Goal: Information Seeking & Learning: Learn about a topic

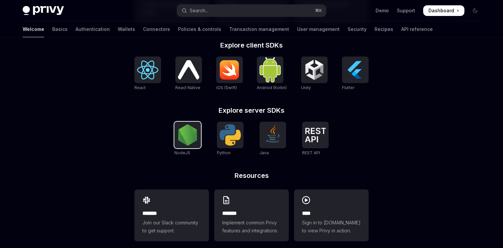
scroll to position [281, 0]
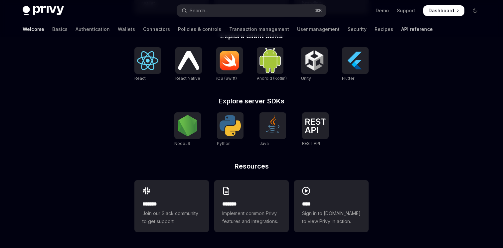
click at [401, 36] on link "API reference" at bounding box center [417, 29] width 32 height 16
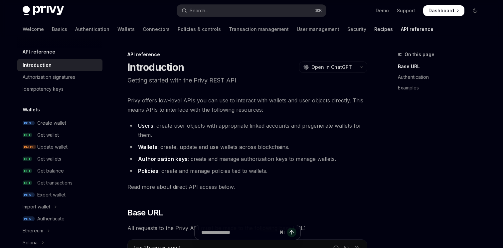
click at [374, 35] on link "Recipes" at bounding box center [383, 29] width 19 height 16
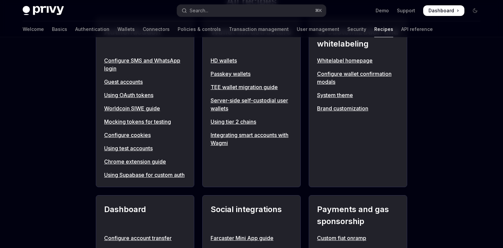
scroll to position [345, 0]
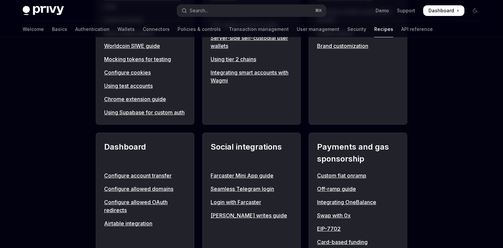
click at [153, 97] on link "Chrome extension guide" at bounding box center [145, 99] width 82 height 8
type textarea "*"
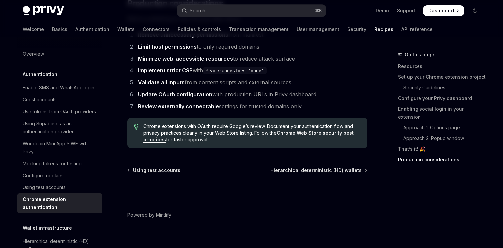
scroll to position [1936, 0]
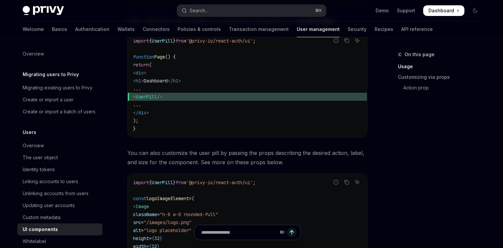
scroll to position [581, 0]
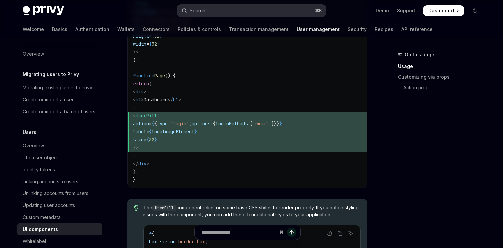
click at [212, 5] on button "Search... ⌘ K" at bounding box center [251, 11] width 149 height 12
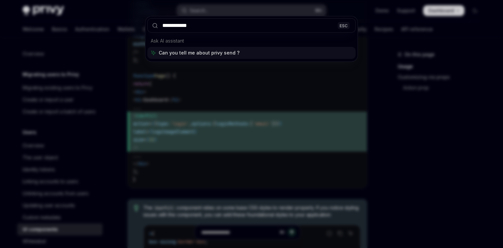
type input "**********"
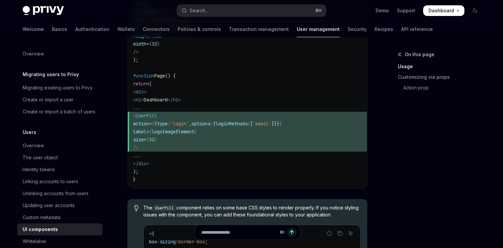
type textarea "*"
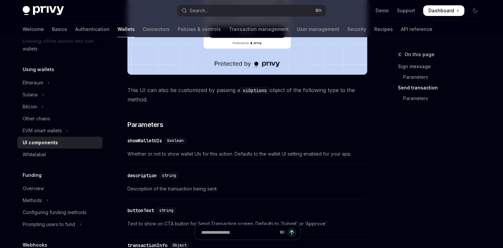
scroll to position [713, 0]
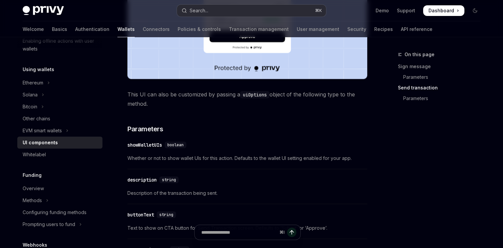
click at [224, 13] on button "Search... ⌘ K" at bounding box center [251, 11] width 149 height 12
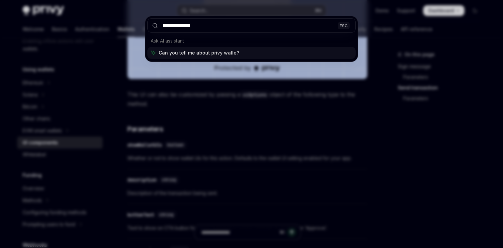
type input "**********"
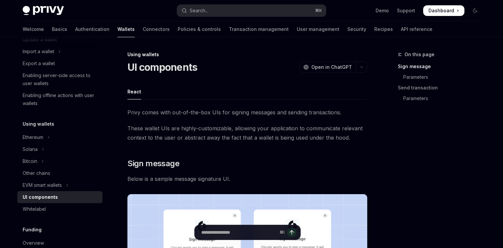
scroll to position [0, 0]
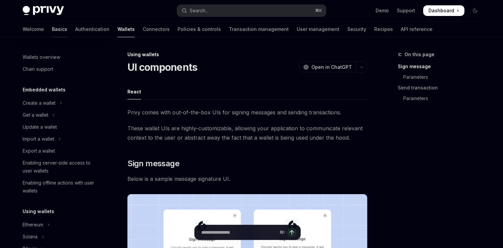
click at [52, 27] on link "Basics" at bounding box center [59, 29] width 15 height 16
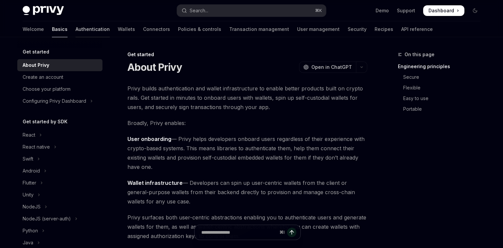
click at [76, 32] on link "Authentication" at bounding box center [93, 29] width 34 height 16
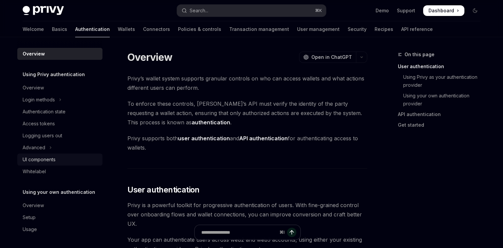
click at [44, 161] on div "UI components" at bounding box center [39, 160] width 33 height 8
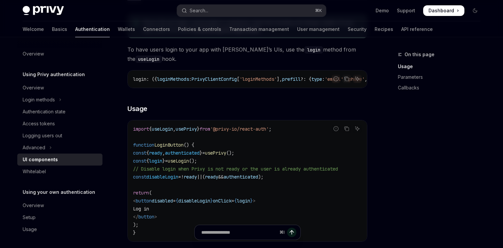
scroll to position [385, 0]
click at [230, 26] on link "Transaction management" at bounding box center [259, 29] width 60 height 16
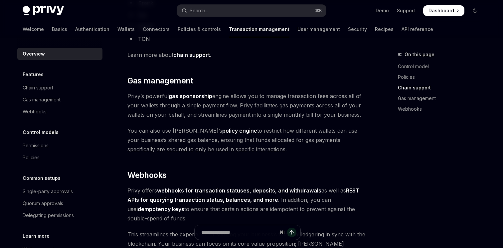
scroll to position [658, 0]
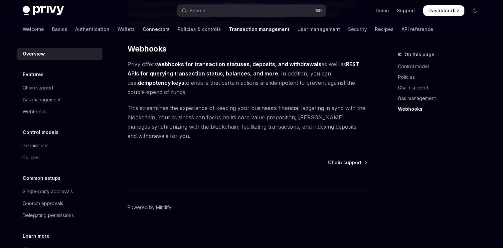
click at [143, 30] on link "Connectors" at bounding box center [156, 29] width 27 height 16
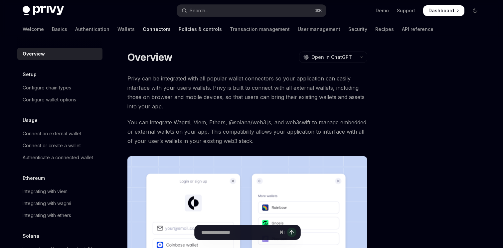
click at [179, 28] on link "Policies & controls" at bounding box center [200, 29] width 43 height 16
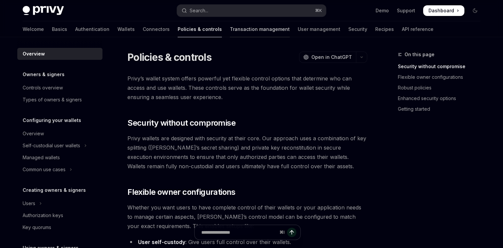
click at [230, 31] on link "Transaction management" at bounding box center [260, 29] width 60 height 16
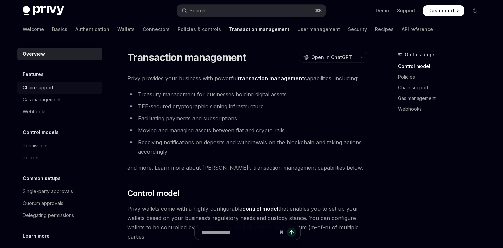
scroll to position [45, 0]
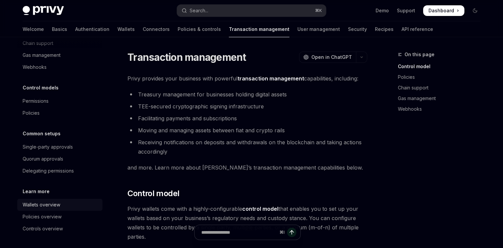
click at [45, 206] on div "Wallets overview" at bounding box center [42, 205] width 38 height 8
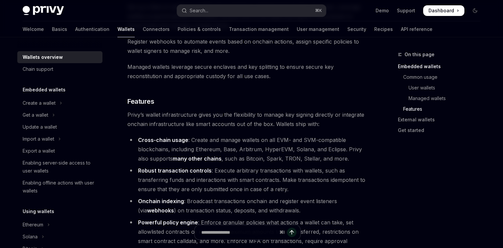
scroll to position [1015, 0]
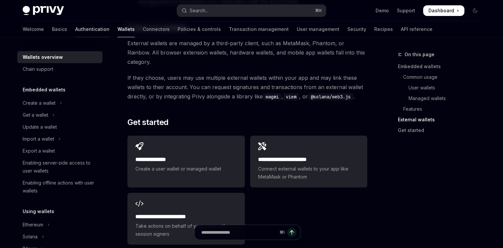
click at [75, 33] on link "Authentication" at bounding box center [92, 29] width 34 height 16
type textarea "*"
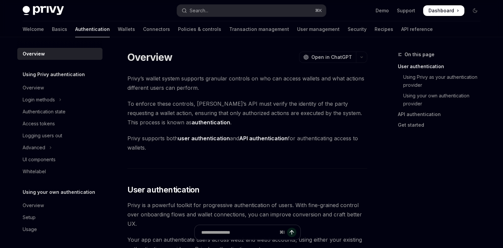
scroll to position [1, 0]
click at [201, 11] on div "Search..." at bounding box center [199, 11] width 19 height 8
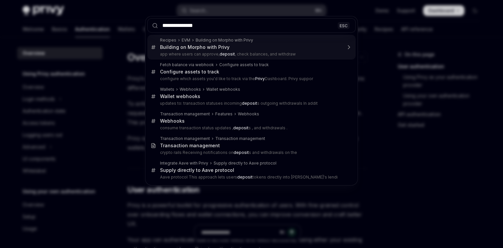
type input "**********"
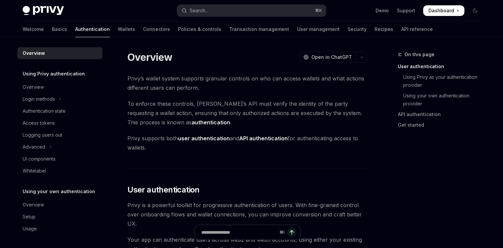
type textarea "*"
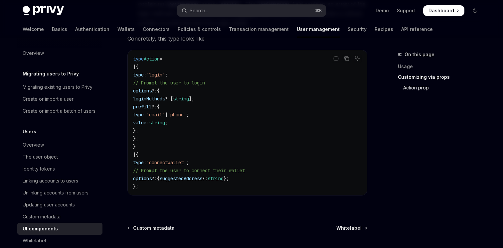
scroll to position [1243, 0]
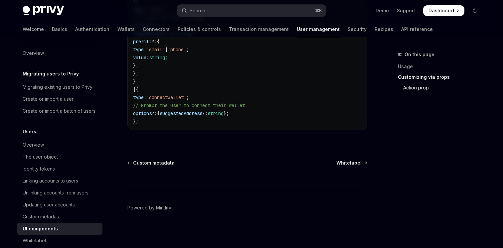
click at [410, 78] on link "Customizing via props" at bounding box center [442, 77] width 88 height 11
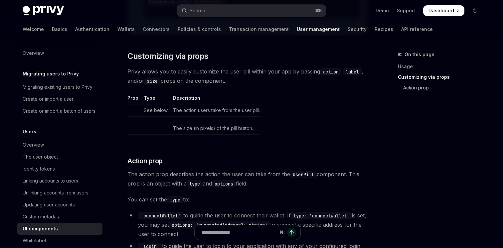
click at [417, 88] on link "Action prop" at bounding box center [442, 88] width 88 height 11
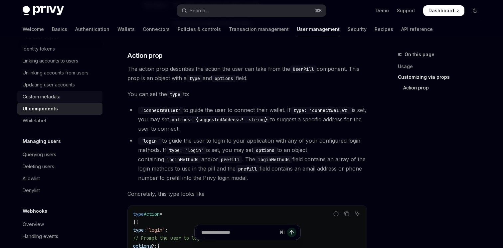
scroll to position [128, 0]
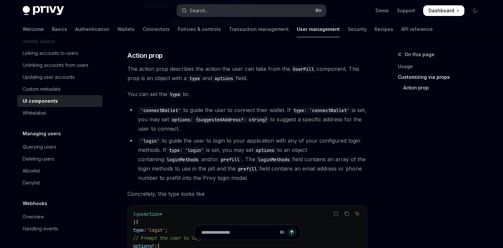
click at [219, 11] on button "Search... ⌘ K" at bounding box center [251, 11] width 149 height 12
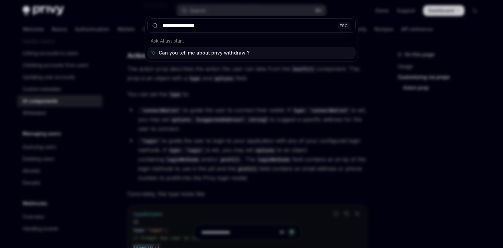
type input "**********"
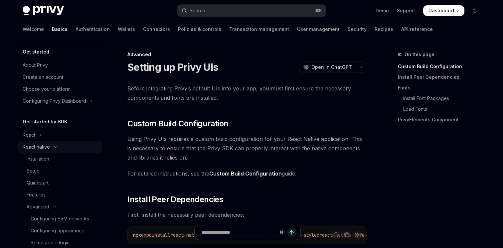
click at [58, 146] on icon "Toggle React native section" at bounding box center [55, 147] width 8 height 3
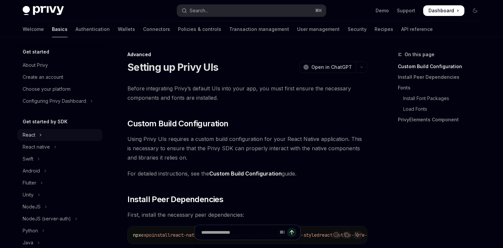
click at [38, 138] on button "React" at bounding box center [59, 135] width 85 height 12
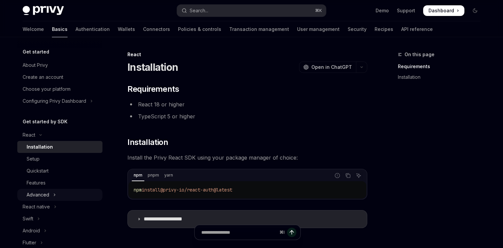
click at [47, 194] on div "Advanced" at bounding box center [38, 195] width 23 height 8
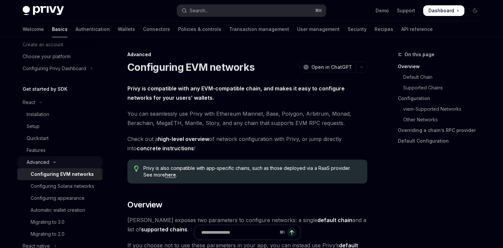
scroll to position [40, 0]
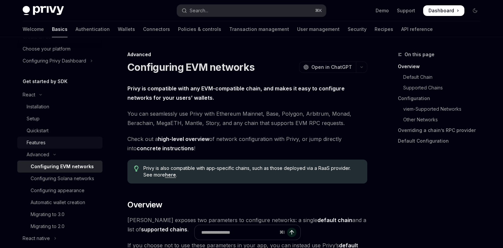
click at [40, 142] on div "Features" at bounding box center [36, 143] width 19 height 8
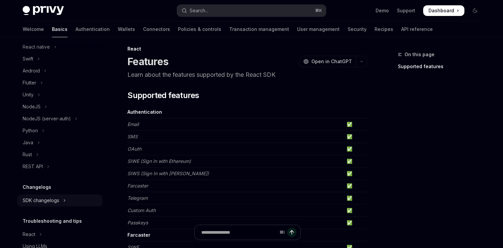
scroll to position [261, 0]
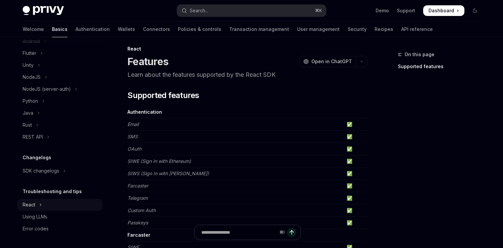
click at [51, 205] on button "React" at bounding box center [59, 205] width 85 height 12
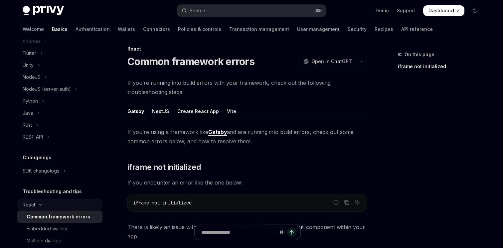
scroll to position [321, 0]
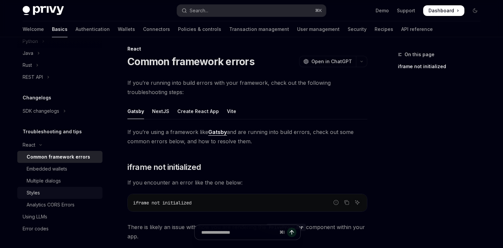
click at [57, 188] on link "Styles" at bounding box center [59, 193] width 85 height 12
type textarea "*"
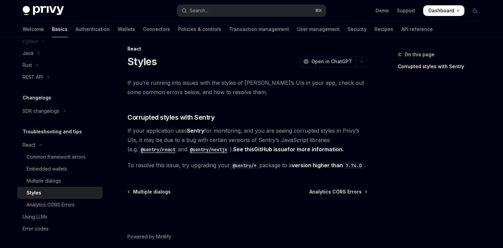
click at [436, 10] on span "Dashboard" at bounding box center [442, 10] width 26 height 7
